Goal: Task Accomplishment & Management: Manage account settings

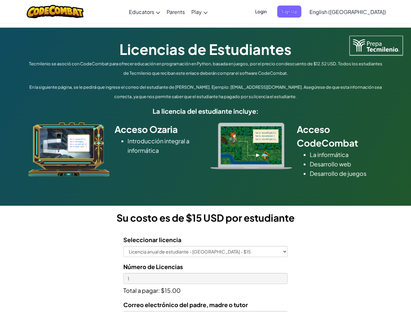
click at [206, 156] on div at bounding box center [251, 146] width 91 height 47
click at [271, 11] on span "Login" at bounding box center [261, 12] width 20 height 12
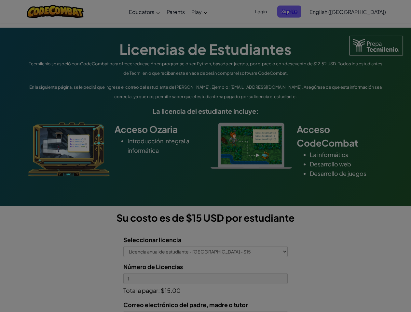
click at [300, 11] on div at bounding box center [205, 156] width 411 height 312
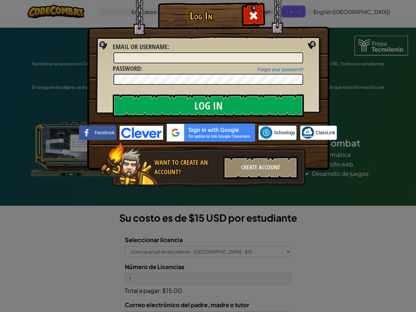
click at [329, 11] on div "Log In Unknown Error Email or Username : Forgot your password? Password : Log I…" at bounding box center [208, 156] width 416 height 312
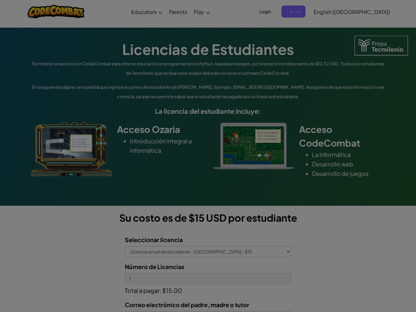
click at [329, 11] on div "Log In Unknown Error Email or Username : Forgot your password? Password : Log I…" at bounding box center [208, 156] width 416 height 312
